Goal: Find specific page/section: Find specific page/section

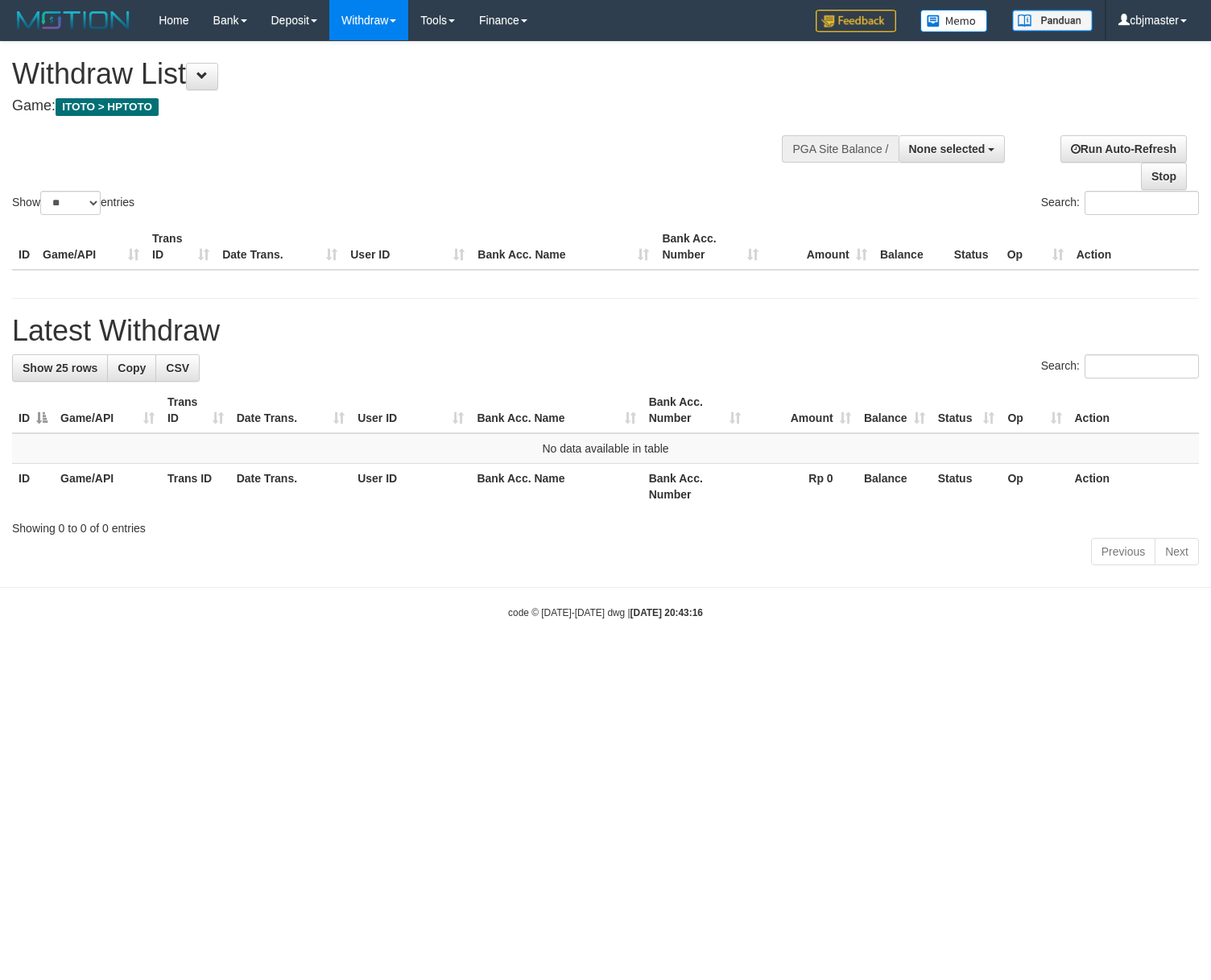
select select "**"
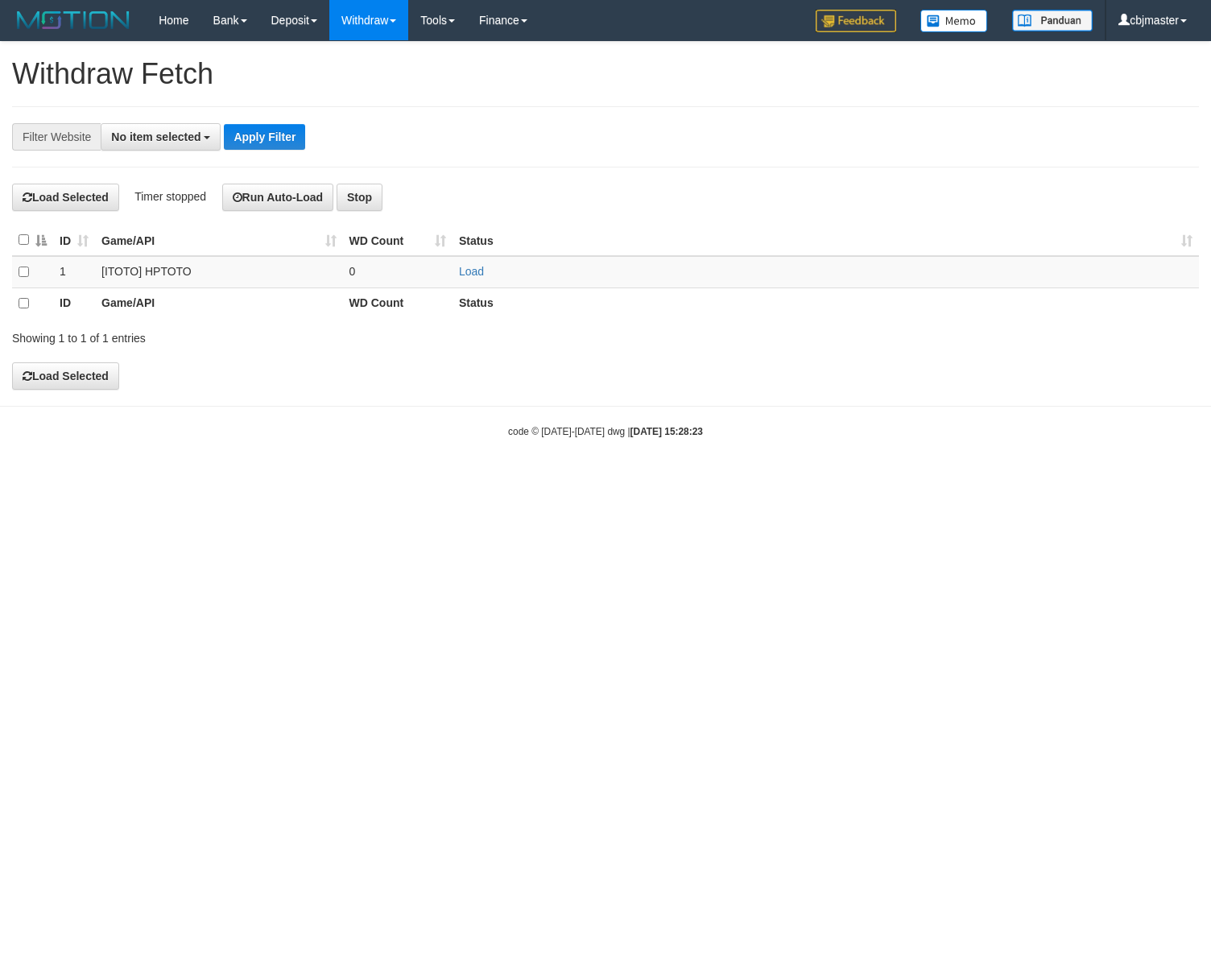
select select
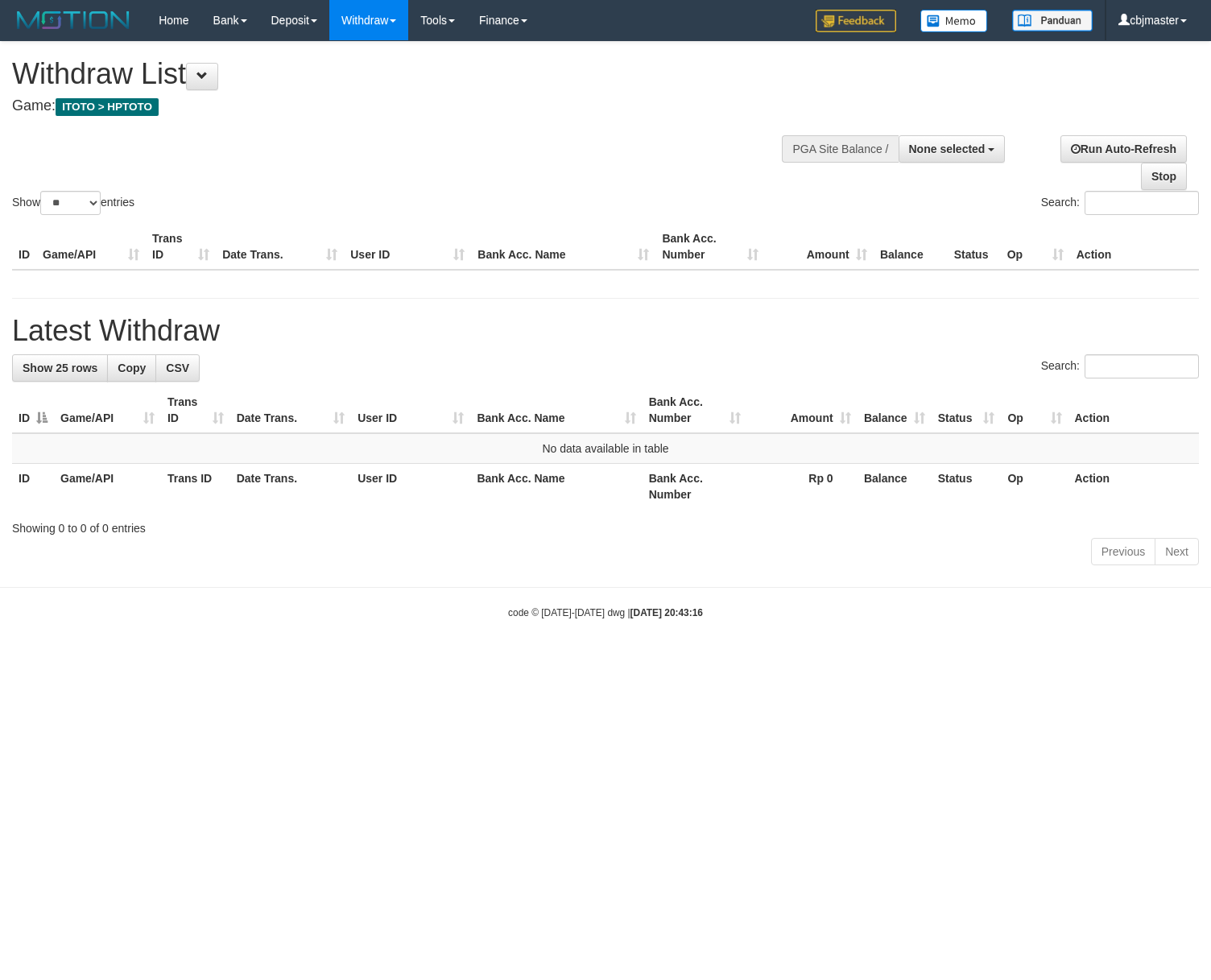
select select "**"
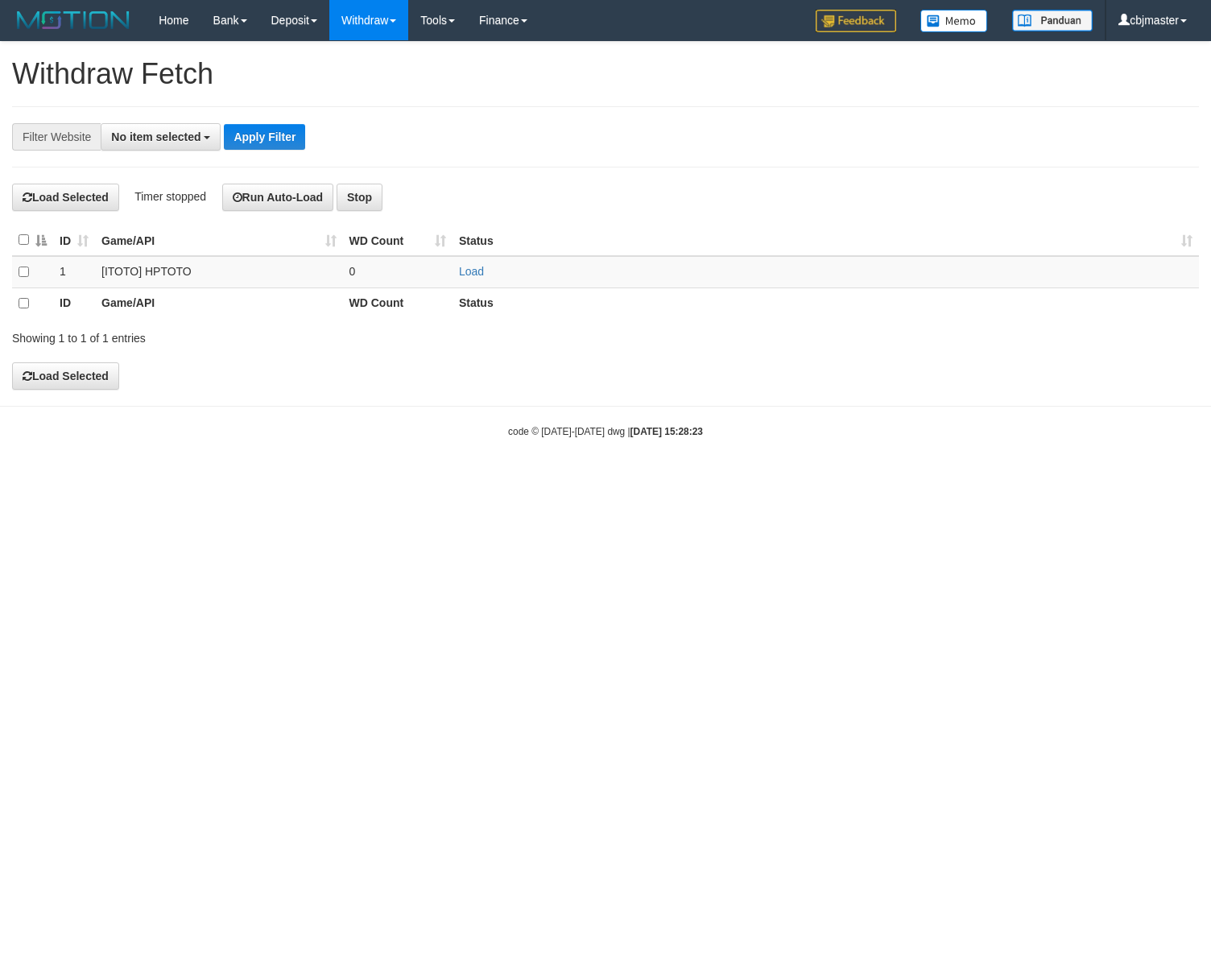
select select
